Goal: Information Seeking & Learning: Learn about a topic

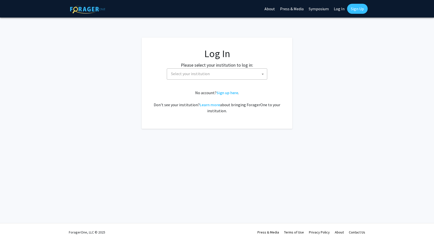
select select
click at [214, 71] on span "Select your institution" at bounding box center [218, 74] width 98 height 10
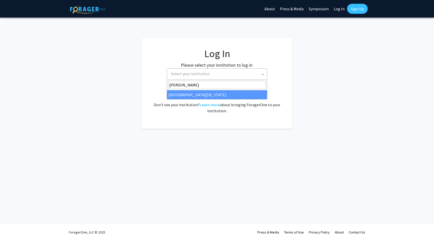
type input "mary"
select select "31"
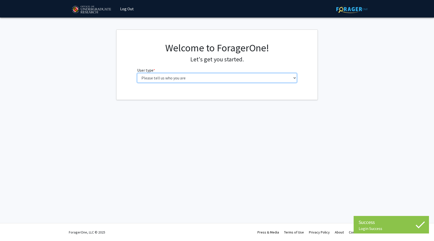
click at [198, 74] on select "Please tell us who you are Undergraduate Student Master's Student Doctoral Cand…" at bounding box center [217, 78] width 160 height 10
select select "1: undergrad"
click at [137, 73] on select "Please tell us who you are Undergraduate Student Master's Student Doctoral Cand…" at bounding box center [217, 78] width 160 height 10
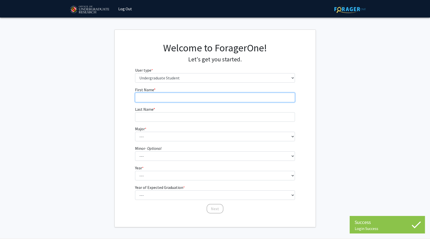
click at [180, 96] on input "First Name * required" at bounding box center [215, 98] width 160 height 10
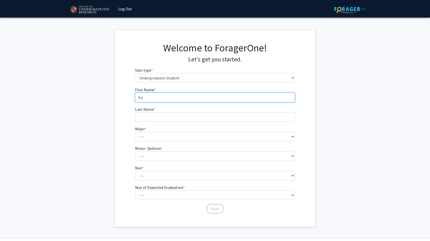
type input "E"
type input "Wafeeq"
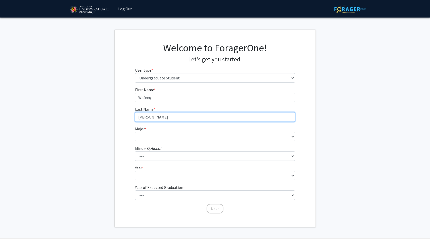
type input "[PERSON_NAME]"
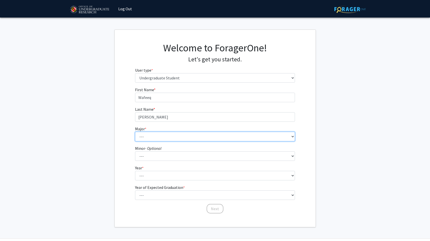
select select "74: 2375"
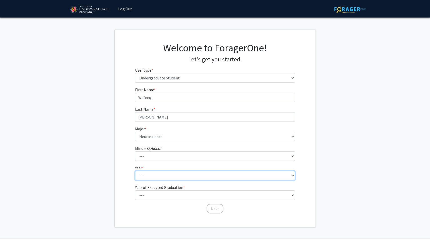
click at [173, 171] on select "--- First-year Sophomore Junior Senior Postbaccalaureate Certificate" at bounding box center [215, 176] width 160 height 10
select select "1: first-year"
click at [135, 171] on select "--- First-year Sophomore Junior Senior Postbaccalaureate Certificate" at bounding box center [215, 176] width 160 height 10
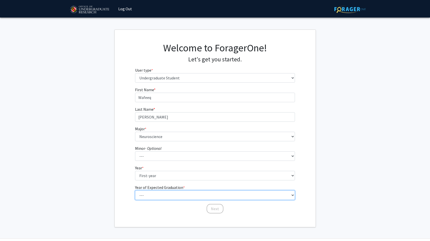
click at [174, 195] on select "--- 2025 2026 2027 2028 2029 2030 2031 2032 2033 2034" at bounding box center [215, 196] width 160 height 10
select select "5: 2029"
click at [135, 191] on select "--- 2025 2026 2027 2028 2029 2030 2031 2032 2033 2034" at bounding box center [215, 196] width 160 height 10
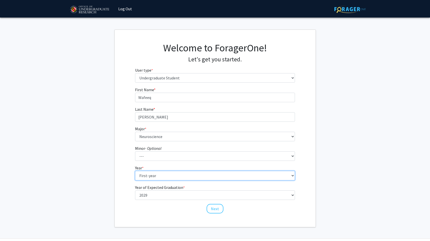
click at [203, 180] on select "--- First-year Sophomore Junior Senior Postbaccalaureate Certificate" at bounding box center [215, 176] width 160 height 10
click at [135, 171] on select "--- First-year Sophomore Junior Senior Postbaccalaureate Certificate" at bounding box center [215, 176] width 160 height 10
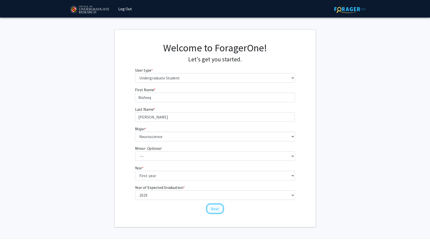
click at [215, 208] on button "Next" at bounding box center [215, 209] width 17 height 10
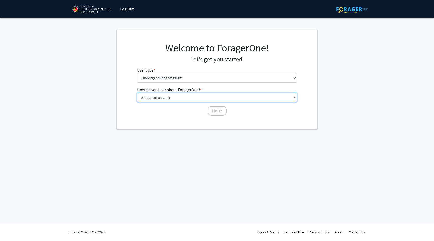
click at [232, 95] on select "Select an option Peer/student recommendation Faculty/staff recommendation Unive…" at bounding box center [217, 98] width 160 height 10
select select "3: university_website"
click at [137, 93] on select "Select an option Peer/student recommendation Faculty/staff recommendation Unive…" at bounding box center [217, 98] width 160 height 10
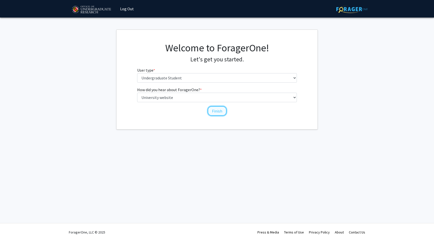
click at [222, 110] on button "Finish" at bounding box center [217, 111] width 19 height 10
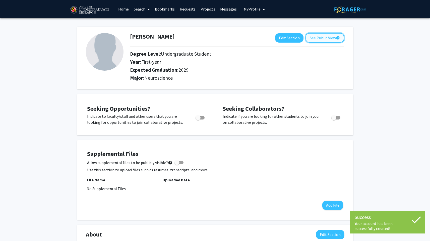
click at [327, 36] on button "See Public View help" at bounding box center [324, 38] width 39 height 10
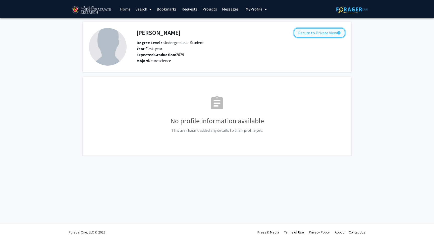
click at [308, 35] on button "Return to Private View help" at bounding box center [319, 33] width 51 height 10
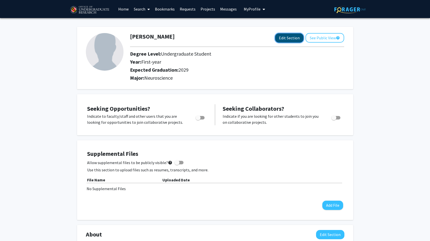
click at [295, 38] on button "Edit Section" at bounding box center [289, 37] width 28 height 9
select select "first-year"
select select "2029"
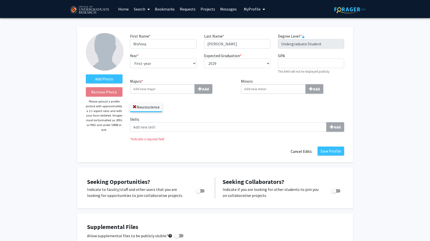
click at [239, 111] on div "Minors Add" at bounding box center [292, 97] width 111 height 38
click at [114, 80] on label "Add Photo" at bounding box center [104, 79] width 37 height 9
click at [0, 0] on input "Add Photo" at bounding box center [0, 0] width 0 height 0
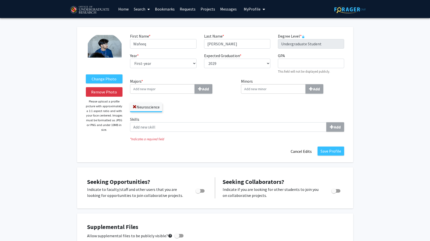
click at [108, 51] on img at bounding box center [105, 52] width 38 height 38
click at [97, 80] on label "Change Photo" at bounding box center [104, 79] width 37 height 9
click at [0, 0] on input "Change Photo" at bounding box center [0, 0] width 0 height 0
click at [201, 192] on span "Toggle" at bounding box center [199, 191] width 9 height 4
click at [198, 193] on input "Are you actively seeking opportunities?" at bounding box center [198, 193] width 0 height 0
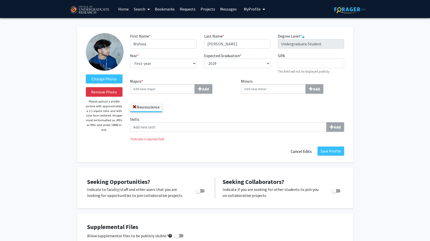
checkbox input "true"
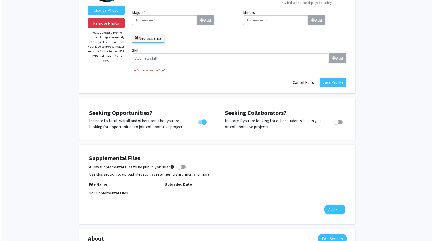
scroll to position [76, 0]
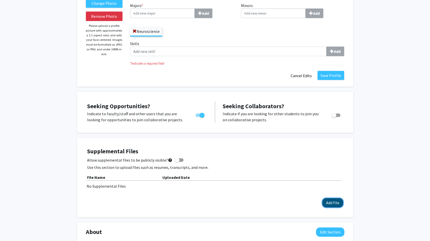
click at [325, 202] on button "Add File" at bounding box center [332, 202] width 21 height 9
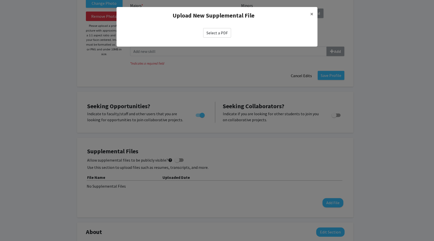
click at [210, 30] on label "Select a PDF" at bounding box center [217, 33] width 28 height 10
click at [0, 0] on input "Select a PDF" at bounding box center [0, 0] width 0 height 0
select select "custom"
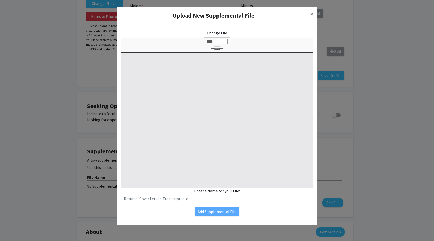
type input "0"
select select "custom"
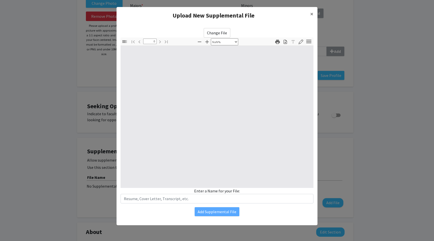
type input "1"
select select "auto"
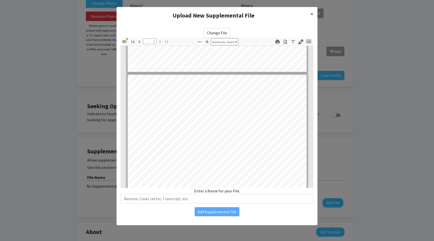
type input "1"
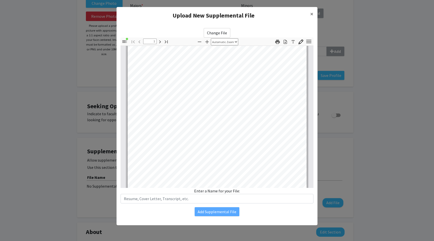
scroll to position [53, 0]
click at [312, 14] on span "×" at bounding box center [311, 14] width 3 height 8
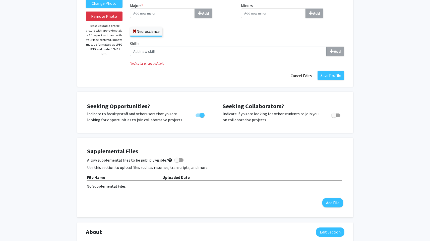
click at [326, 195] on div "Supplemental Files Allow supplemental files to be publicly visible? help Use th…" at bounding box center [215, 178] width 256 height 60
click at [328, 198] on div "Supplemental Files Allow supplemental files to be publicly visible? help Use th…" at bounding box center [215, 178] width 256 height 60
click at [328, 199] on button "Add File" at bounding box center [332, 202] width 21 height 9
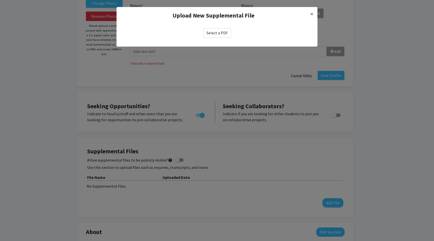
click at [216, 33] on label "Select a PDF" at bounding box center [217, 33] width 28 height 10
click at [0, 0] on input "Select a PDF" at bounding box center [0, 0] width 0 height 0
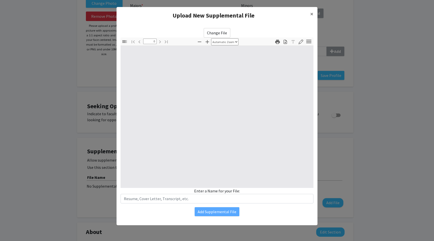
select select "custom"
type input "1"
select select "auto"
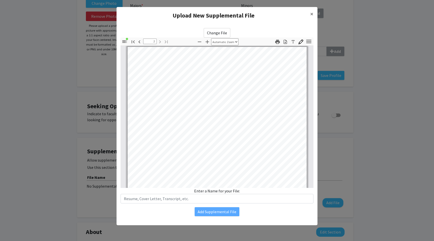
type input "1"
click at [314, 13] on button "×" at bounding box center [311, 14] width 11 height 14
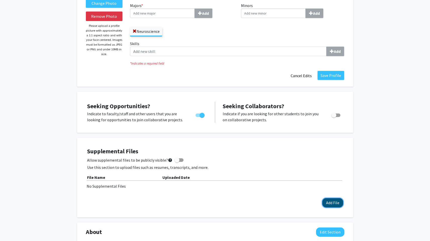
click at [338, 205] on button "Add File" at bounding box center [332, 202] width 21 height 9
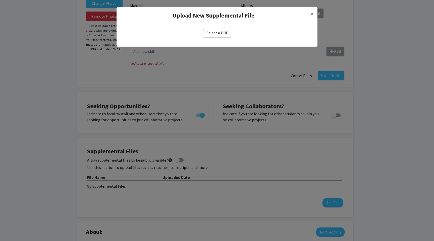
click at [215, 36] on label "Select a PDF" at bounding box center [217, 33] width 28 height 10
click at [0, 0] on input "Select a PDF" at bounding box center [0, 0] width 0 height 0
select select "custom"
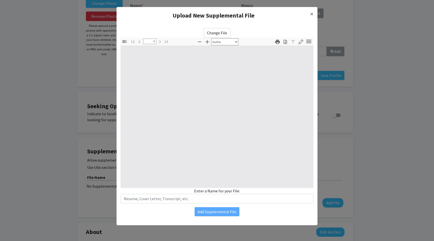
type input "1"
select select "auto"
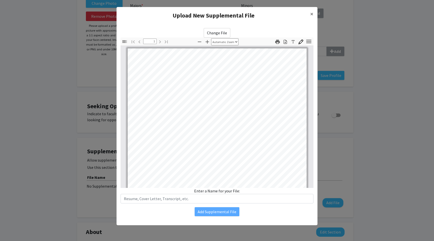
click at [268, 32] on div "Change File Thumbnails Document Outline Attachments Layers Current Outline Item…" at bounding box center [216, 116] width 193 height 176
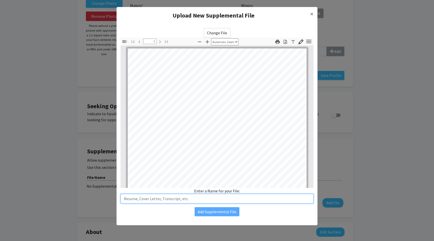
click at [171, 197] on input "text" at bounding box center [216, 199] width 193 height 10
type input "Resume"
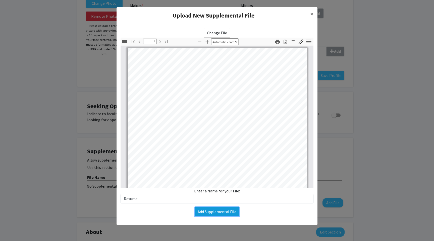
click at [205, 215] on button "Add Supplemental File" at bounding box center [216, 212] width 45 height 9
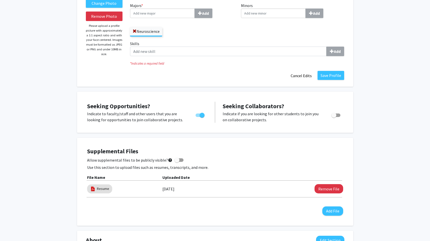
click at [251, 161] on div "Allow supplemental files to be publicly visible? help" at bounding box center [215, 160] width 256 height 6
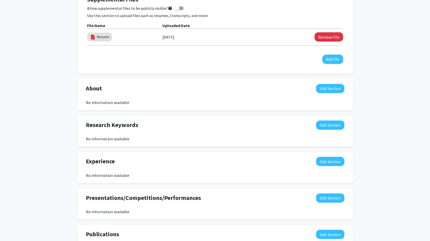
scroll to position [229, 0]
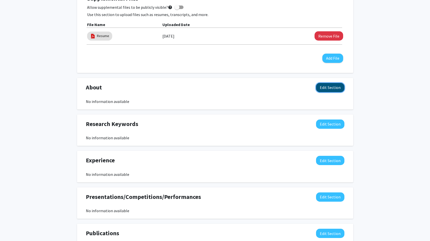
click at [322, 91] on button "Edit Section" at bounding box center [330, 87] width 28 height 9
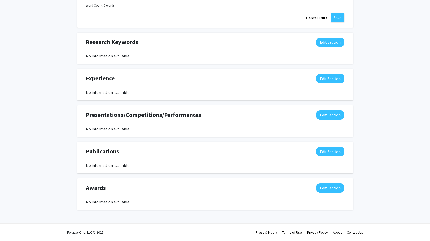
scroll to position [0, 0]
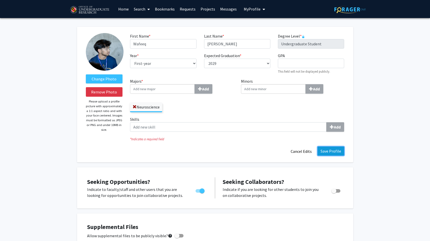
click at [332, 150] on button "Save Profile" at bounding box center [330, 151] width 27 height 9
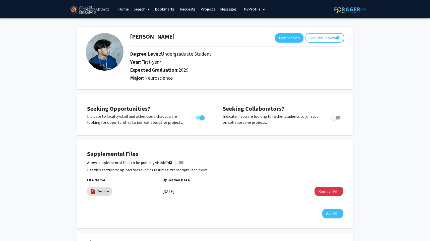
click at [136, 9] on link "Search" at bounding box center [141, 9] width 21 height 18
click at [144, 32] on span "Students" at bounding box center [146, 33] width 31 height 10
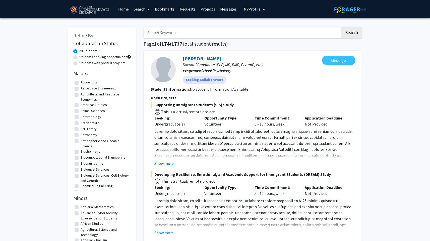
click at [145, 9] on link "Search" at bounding box center [141, 9] width 21 height 18
click at [146, 20] on span "Faculty/Staff" at bounding box center [149, 23] width 37 height 10
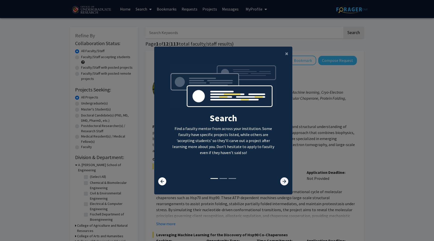
click at [281, 180] on icon at bounding box center [284, 182] width 8 height 8
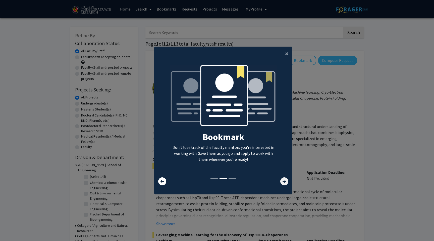
click at [283, 182] on icon at bounding box center [284, 182] width 8 height 8
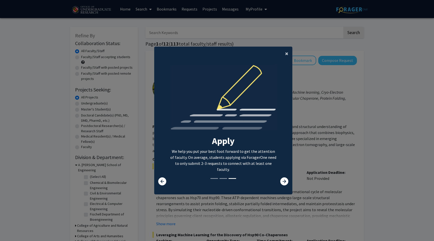
click at [286, 53] on span "×" at bounding box center [286, 54] width 3 height 8
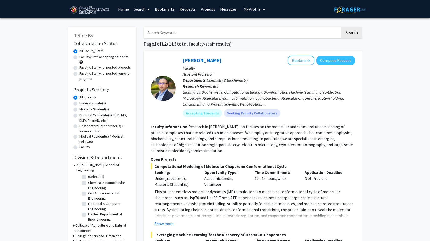
click at [79, 57] on label "Faculty/Staff accepting students" at bounding box center [103, 56] width 49 height 5
click at [79, 57] on input "Faculty/Staff accepting students" at bounding box center [80, 55] width 3 height 3
radio input "true"
click at [79, 104] on label "Undergraduate(s)" at bounding box center [92, 103] width 27 height 5
click at [79, 104] on input "Undergraduate(s)" at bounding box center [80, 102] width 3 height 3
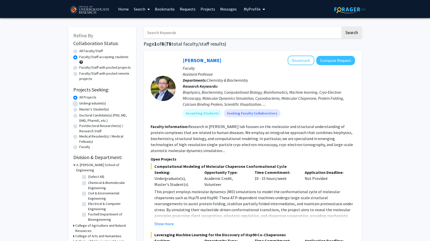
radio input "true"
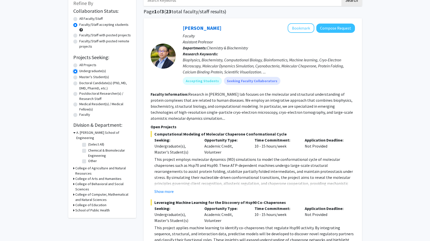
scroll to position [38, 0]
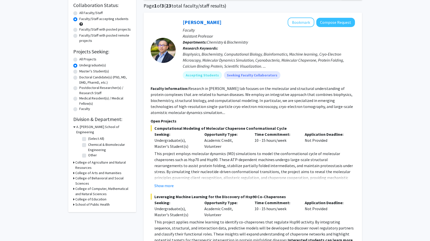
click at [74, 125] on icon at bounding box center [74, 126] width 2 height 5
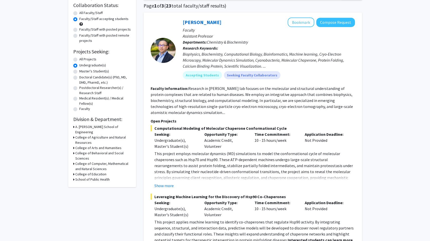
click at [74, 161] on icon at bounding box center [73, 163] width 1 height 5
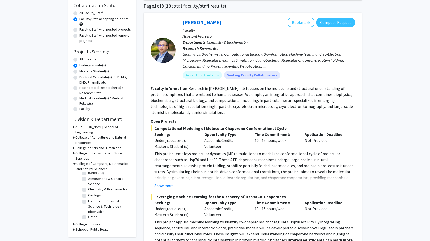
scroll to position [0, 0]
click at [88, 173] on label "(Select All)" at bounding box center [96, 175] width 16 height 5
click at [88, 173] on input "(Select All)" at bounding box center [89, 174] width 3 height 3
checkbox input "true"
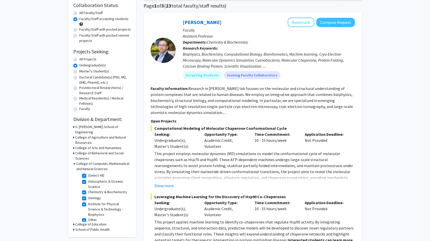
checkbox input "true"
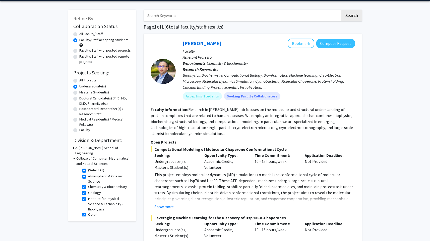
scroll to position [17, 0]
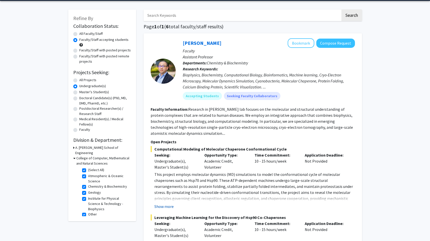
click at [171, 207] on button "Show more" at bounding box center [163, 207] width 19 height 6
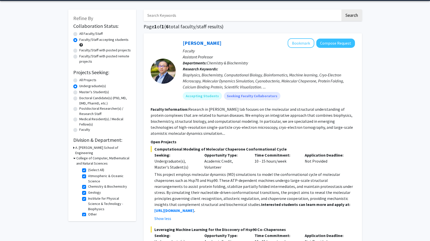
scroll to position [26, 0]
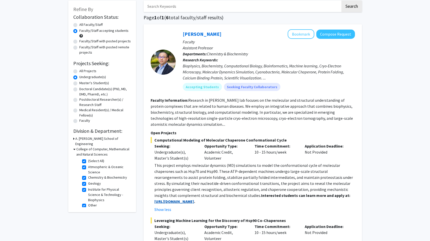
click at [194, 200] on strong "[URL][DOMAIN_NAME]" at bounding box center [174, 201] width 40 height 5
click at [206, 116] on fg-read-more "Research in [PERSON_NAME] lab focuses on the molecular and structural understan…" at bounding box center [252, 112] width 202 height 29
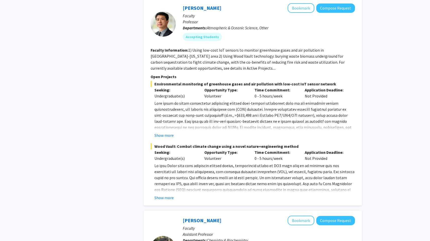
scroll to position [380, 0]
click at [167, 134] on button "Show more" at bounding box center [163, 135] width 19 height 6
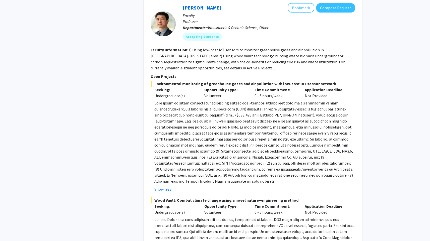
click at [235, 78] on p "Open Projects" at bounding box center [253, 77] width 204 height 6
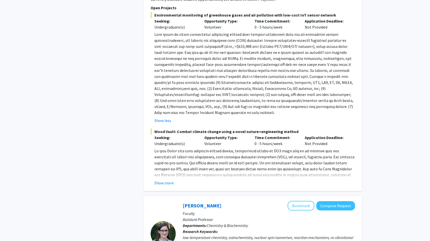
scroll to position [448, 0]
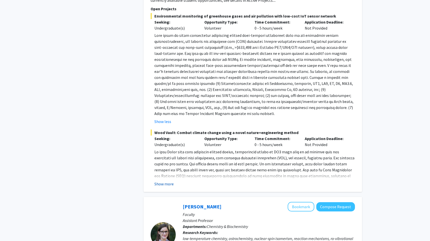
click at [169, 185] on button "Show more" at bounding box center [163, 184] width 19 height 6
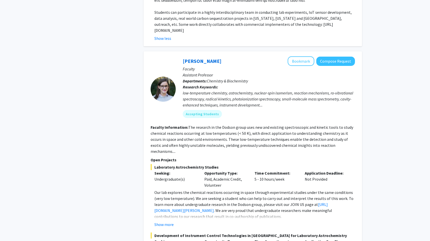
scroll to position [703, 0]
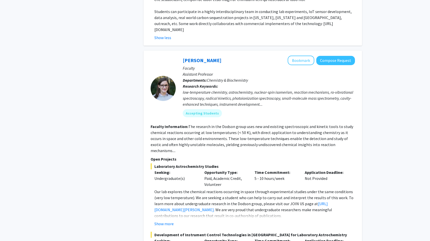
click at [119, 141] on div "Refine By Collaboration Status: Collaboration Status All Faculty/Staff Collabor…" at bounding box center [101, 54] width 75 height 1470
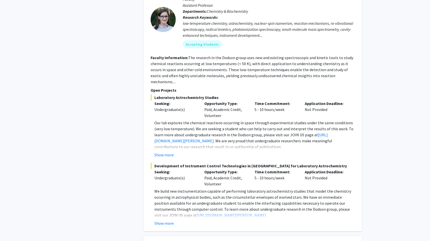
scroll to position [777, 0]
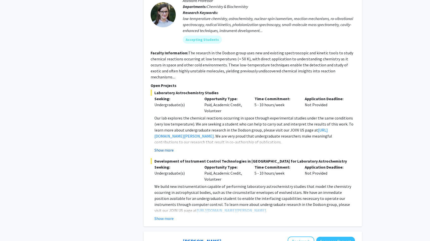
click at [166, 147] on button "Show more" at bounding box center [163, 150] width 19 height 6
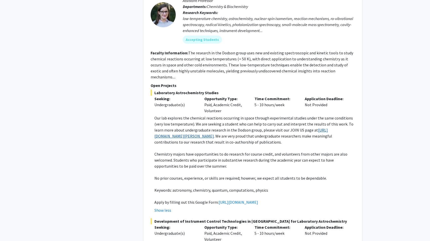
click at [182, 128] on link "[URL][DOMAIN_NAME][PERSON_NAME]" at bounding box center [240, 133] width 173 height 11
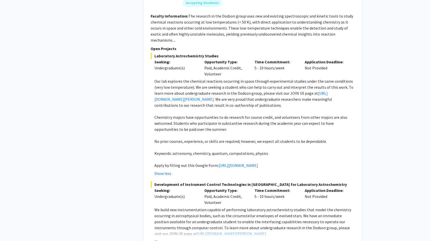
scroll to position [830, 0]
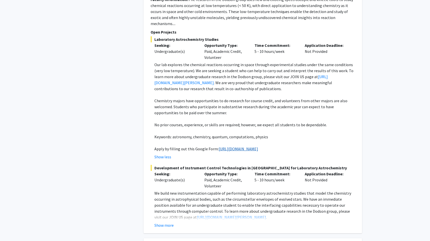
click at [219, 147] on link "[URL][DOMAIN_NAME]" at bounding box center [238, 149] width 39 height 5
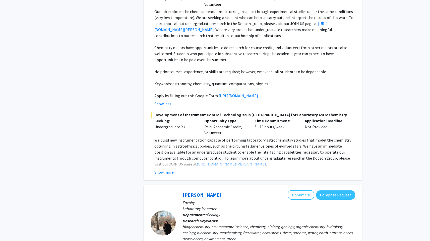
scroll to position [884, 0]
click at [169, 170] on button "Show more" at bounding box center [163, 172] width 19 height 6
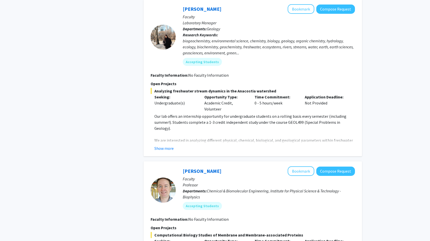
scroll to position [1167, 0]
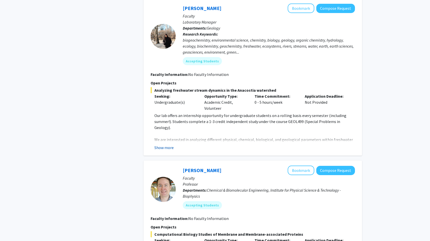
click at [168, 151] on button "Show more" at bounding box center [163, 148] width 19 height 6
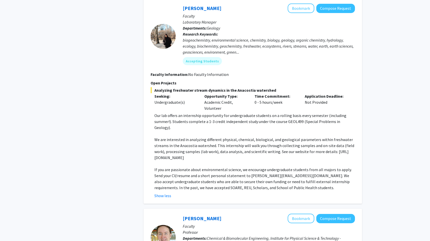
click at [188, 150] on p "We are interested in analyzing different physical, chemical, biological, and ge…" at bounding box center [254, 149] width 201 height 24
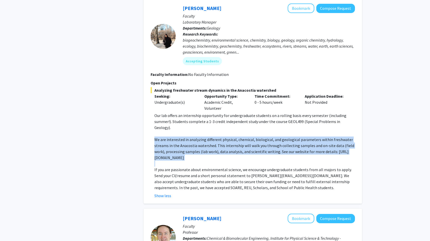
click at [188, 150] on p "We are interested in analyzing different physical, chemical, biological, and ge…" at bounding box center [254, 149] width 201 height 24
click at [178, 152] on p "We are interested in analyzing different physical, chemical, biological, and ge…" at bounding box center [254, 149] width 201 height 24
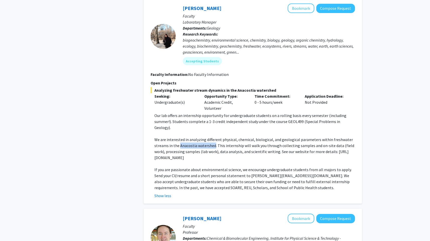
drag, startPoint x: 179, startPoint y: 152, endPoint x: 213, endPoint y: 150, distance: 33.7
click at [213, 150] on p "We are interested in analyzing different physical, chemical, biological, and ge…" at bounding box center [254, 149] width 201 height 24
copy p "Anacostia watershed"
click at [186, 167] on p at bounding box center [254, 164] width 201 height 6
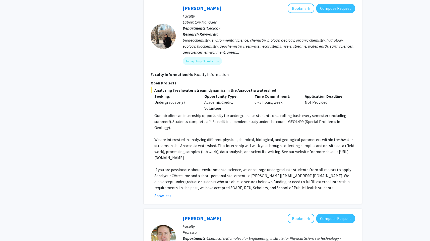
click at [188, 161] on p "We are interested in analyzing different physical, chemical, biological, and ge…" at bounding box center [254, 149] width 201 height 24
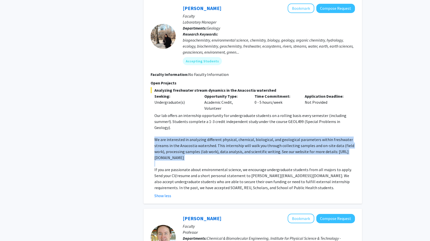
click at [188, 161] on p "We are interested in analyzing different physical, chemical, biological, and ge…" at bounding box center [254, 149] width 201 height 24
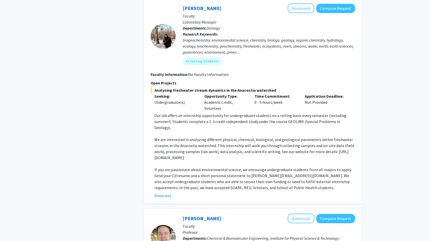
drag, startPoint x: 225, startPoint y: 164, endPoint x: 154, endPoint y: 165, distance: 70.8
click at [154, 165] on fg-read-more "Our lab offers an internship opportunity for undergraduate students on a rollin…" at bounding box center [253, 156] width 204 height 86
copy p "[URL][DOMAIN_NAME]"
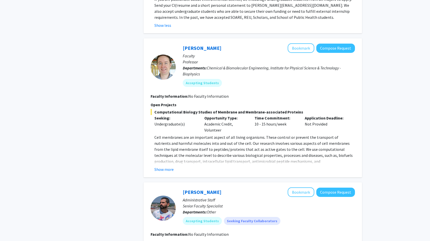
scroll to position [1340, 0]
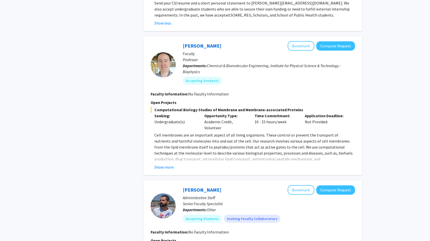
click at [165, 170] on button "Show more" at bounding box center [163, 167] width 19 height 6
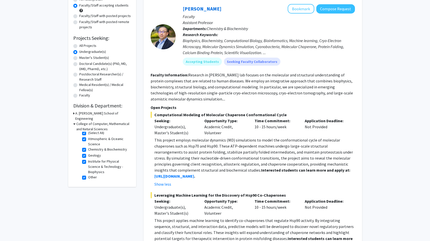
scroll to position [72, 0]
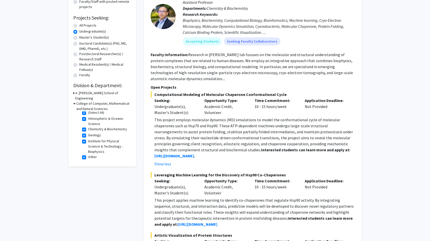
click at [74, 101] on icon at bounding box center [74, 103] width 2 height 5
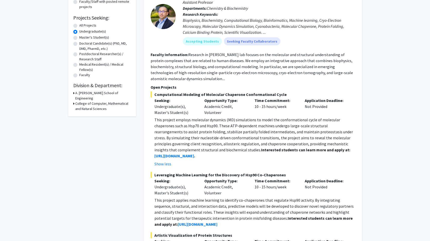
click at [75, 28] on div "All Projects" at bounding box center [102, 26] width 58 height 6
click at [79, 26] on label "All Projects" at bounding box center [87, 25] width 17 height 5
click at [79, 26] on input "All Projects" at bounding box center [80, 24] width 3 height 3
radio input "true"
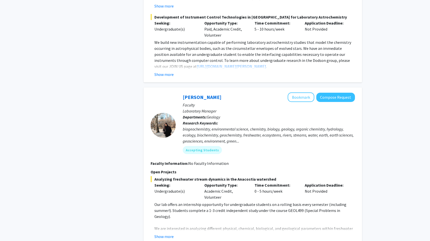
scroll to position [572, 0]
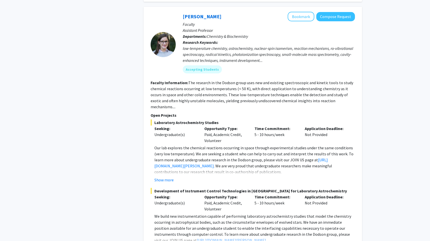
click at [138, 90] on div "Refine By Collaboration Status: Collaboration Status All Faculty/Staff Collabor…" at bounding box center [101, 202] width 75 height 1505
